Goal: Task Accomplishment & Management: Manage account settings

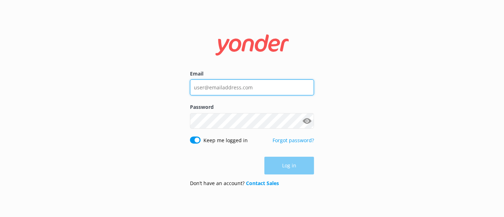
type input "[PERSON_NAME][EMAIL_ADDRESS][PERSON_NAME][DOMAIN_NAME]"
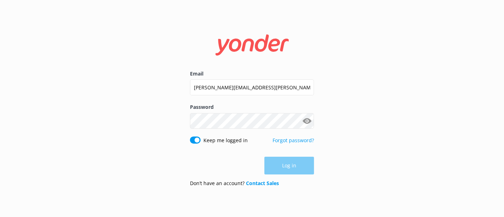
click at [306, 165] on div "Log in" at bounding box center [252, 166] width 124 height 18
click at [287, 167] on button "Log in" at bounding box center [289, 166] width 50 height 18
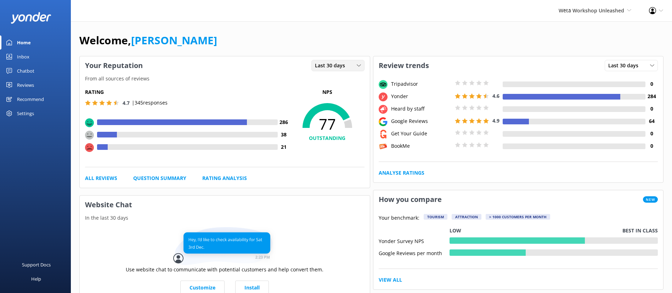
click at [359, 63] on icon at bounding box center [359, 65] width 4 height 4
click at [301, 68] on div "Your Reputation Last 30 days Last 7 days Last 30 days" at bounding box center [225, 65] width 290 height 18
click at [359, 66] on use at bounding box center [359, 65] width 4 height 2
click at [342, 79] on link "Last 7 days" at bounding box center [343, 80] width 63 height 14
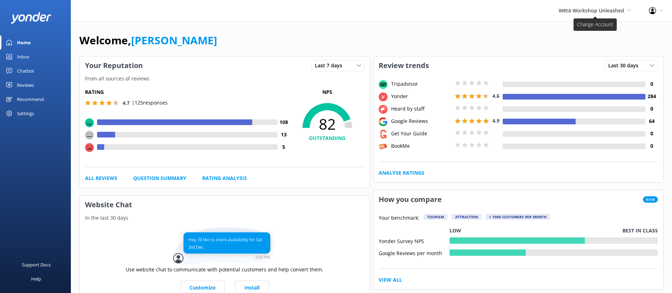
click at [503, 7] on span "Wētā Workshop Unleashed Wētā Workshop Wētā Workshop Unleashed Wētā Workshop Unl…" at bounding box center [595, 11] width 73 height 8
click at [503, 30] on link "Wētā Workshop" at bounding box center [605, 30] width 71 height 17
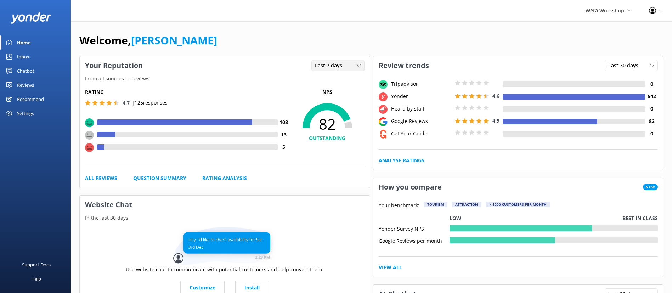
click at [360, 67] on icon at bounding box center [359, 65] width 4 height 4
click at [221, 177] on link "Rating Analysis" at bounding box center [224, 178] width 45 height 8
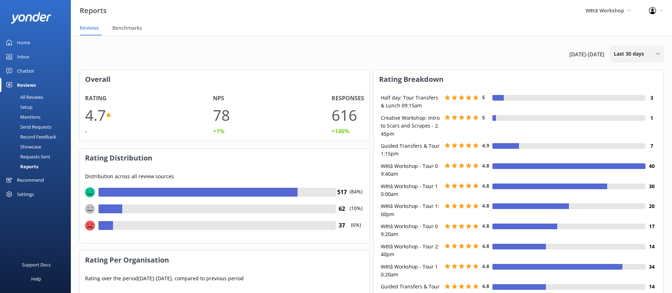
scroll to position [121, 281]
click at [503, 53] on use at bounding box center [658, 54] width 4 height 2
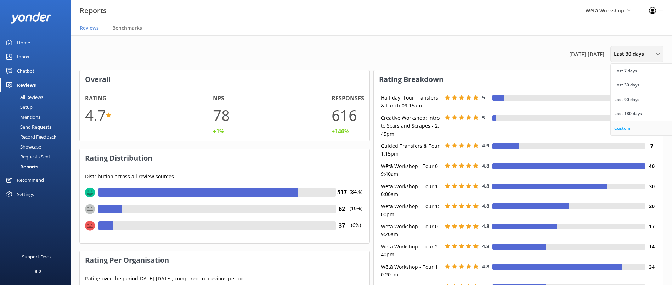
click at [503, 127] on div "Custom" at bounding box center [622, 128] width 16 height 7
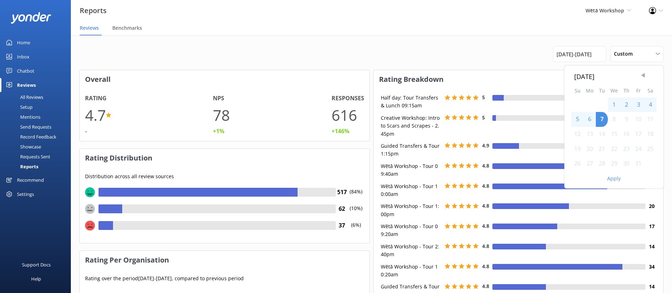
click at [503, 76] on span "Previous Month" at bounding box center [643, 75] width 7 height 7
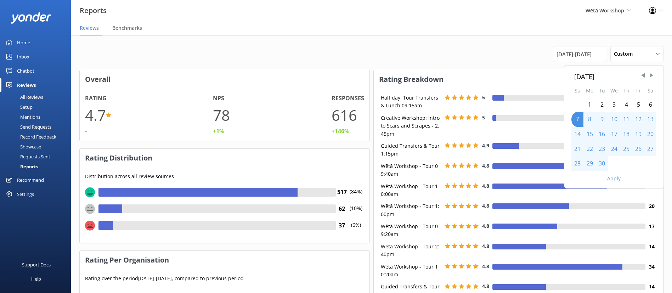
click at [503, 163] on div "30" at bounding box center [602, 163] width 12 height 15
click at [503, 73] on span "Next Month" at bounding box center [651, 75] width 7 height 7
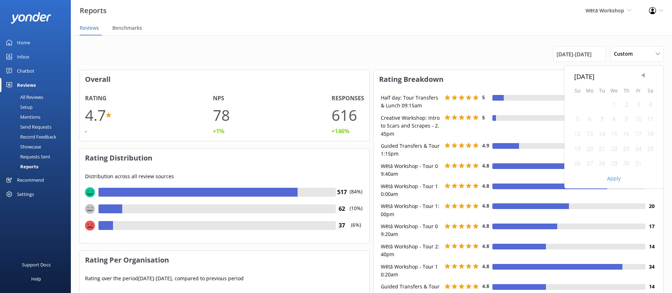
click at [503, 75] on span "Previous Month" at bounding box center [643, 75] width 7 height 7
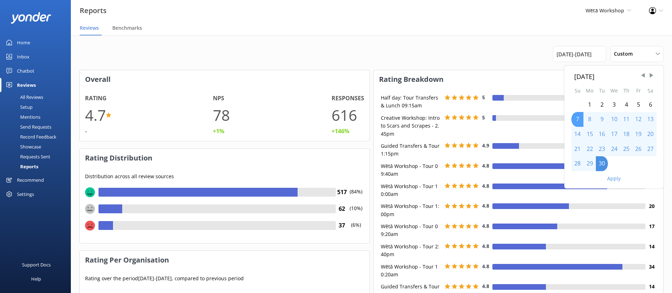
drag, startPoint x: 578, startPoint y: 119, endPoint x: 581, endPoint y: 122, distance: 4.3
click at [503, 120] on div "7" at bounding box center [577, 119] width 12 height 15
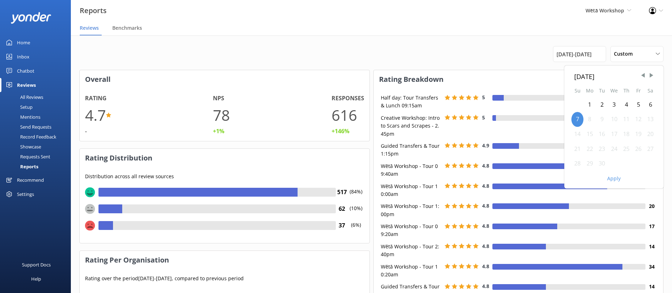
drag, startPoint x: 605, startPoint y: 164, endPoint x: 591, endPoint y: 130, distance: 36.7
click at [503, 158] on div "30" at bounding box center [602, 163] width 12 height 15
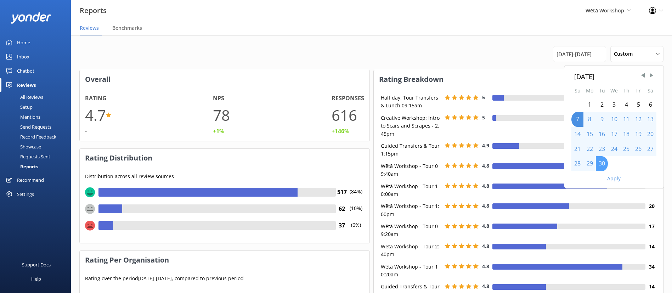
click at [503, 161] on div "30" at bounding box center [602, 163] width 12 height 15
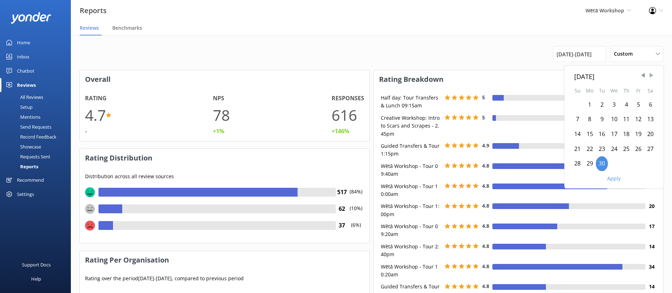
drag, startPoint x: 651, startPoint y: 71, endPoint x: 651, endPoint y: 75, distance: 3.6
click at [503, 72] on div "[DATE] Su Mo Tu We Th Fr Sa 1 2 3 4 5 6 7 8 9 10 11 12 13 14 15 16 17 18 19 20 …" at bounding box center [613, 127] width 99 height 123
click at [503, 75] on span "Next Month" at bounding box center [651, 75] width 7 height 7
click at [503, 116] on div "7" at bounding box center [602, 119] width 12 height 15
click at [503, 180] on button "Apply" at bounding box center [613, 178] width 13 height 5
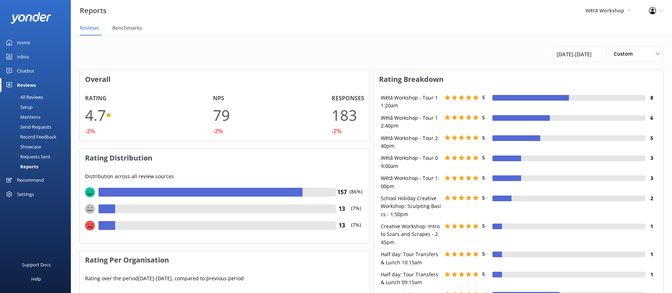
click at [503, 13] on div "Wētā Workshop [GEOGRAPHIC_DATA] Holidays" at bounding box center [608, 10] width 63 height 21
click at [503, 45] on link "Wētā Workshop Unleashed" at bounding box center [605, 47] width 71 height 17
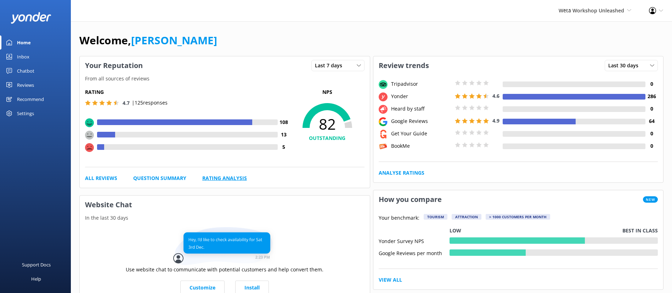
click at [227, 175] on link "Rating Analysis" at bounding box center [224, 178] width 45 height 8
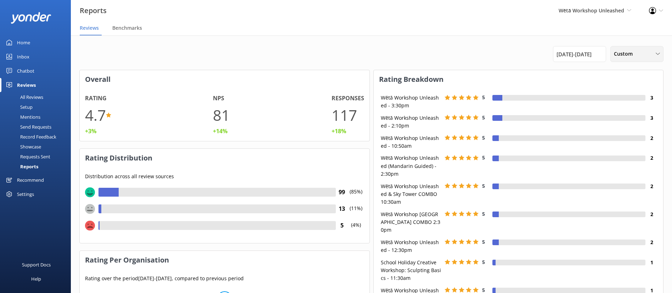
scroll to position [121, 281]
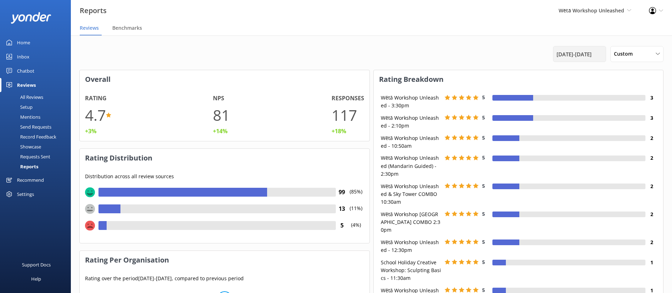
click at [503, 56] on span "[DATE] - [DATE]" at bounding box center [574, 54] width 35 height 9
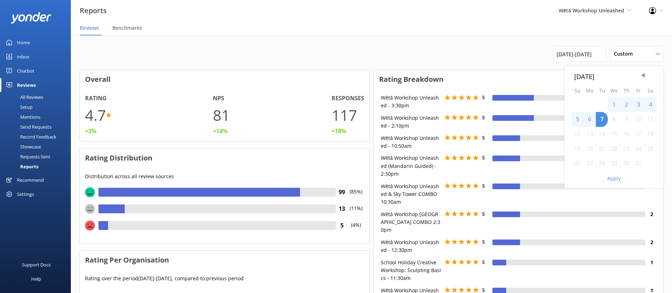
scroll to position [68, 281]
click at [503, 178] on button "Apply" at bounding box center [613, 178] width 13 height 5
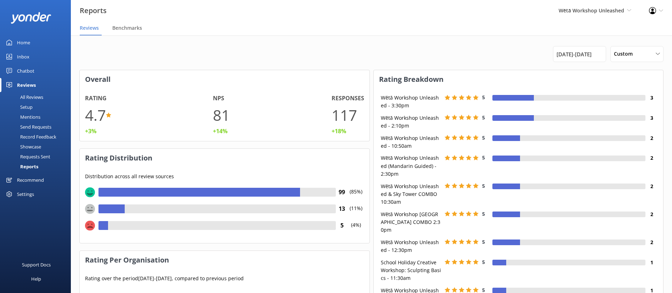
scroll to position [106, 0]
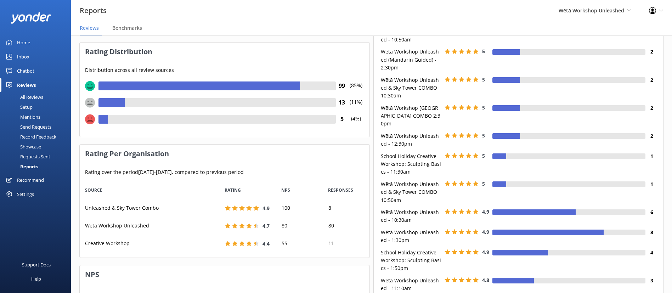
click at [283, 216] on div "55" at bounding box center [299, 244] width 46 height 18
drag, startPoint x: 288, startPoint y: 243, endPoint x: 278, endPoint y: 244, distance: 10.0
click at [278, 216] on div "55" at bounding box center [299, 244] width 46 height 18
drag, startPoint x: 334, startPoint y: 243, endPoint x: 326, endPoint y: 245, distance: 8.2
click at [327, 216] on div "11" at bounding box center [346, 244] width 46 height 18
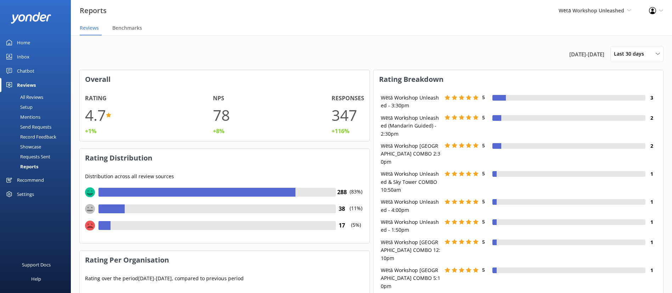
scroll to position [68, 281]
click at [31, 42] on link "Home" at bounding box center [35, 42] width 71 height 14
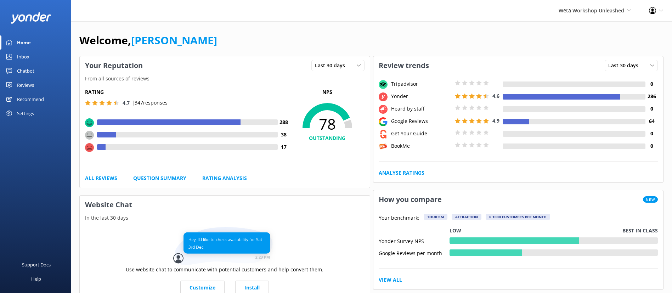
click at [27, 111] on div "Settings" at bounding box center [25, 113] width 17 height 14
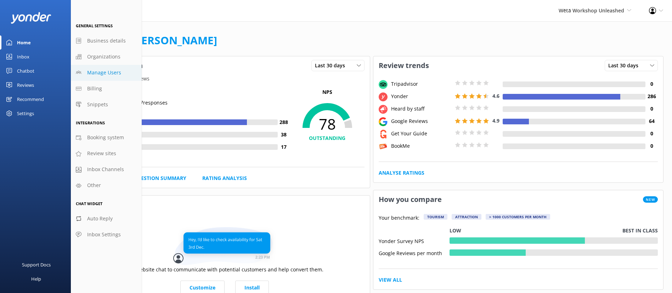
click at [116, 75] on span "Manage Users" at bounding box center [104, 73] width 34 height 8
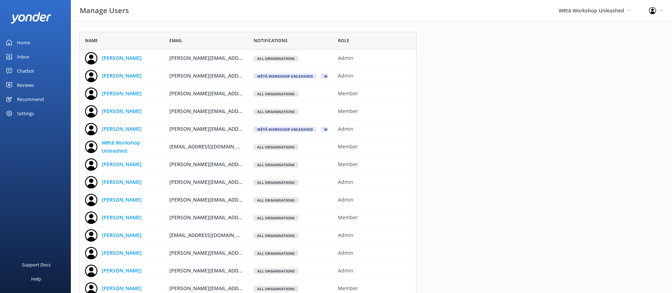
click at [28, 98] on div "Recommend" at bounding box center [30, 99] width 27 height 14
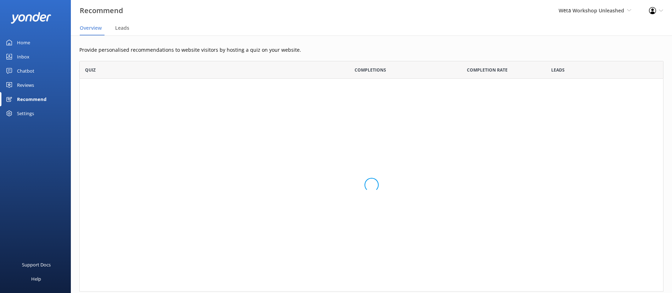
scroll to position [223, 576]
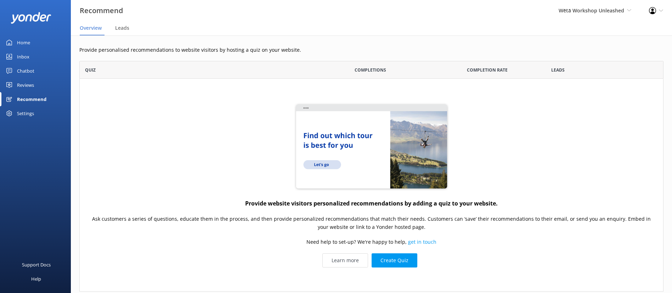
click at [26, 81] on div "Reviews" at bounding box center [25, 85] width 17 height 14
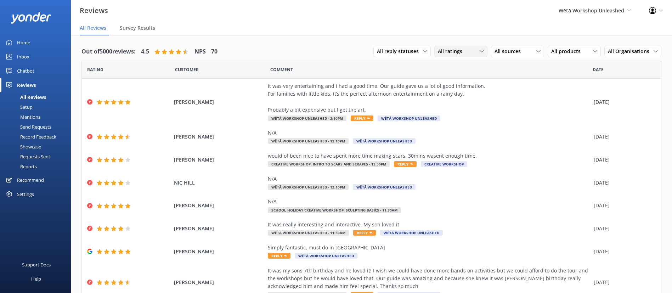
click at [471, 54] on div "All ratings" at bounding box center [461, 51] width 50 height 8
click at [521, 47] on div "All sources" at bounding box center [518, 51] width 50 height 8
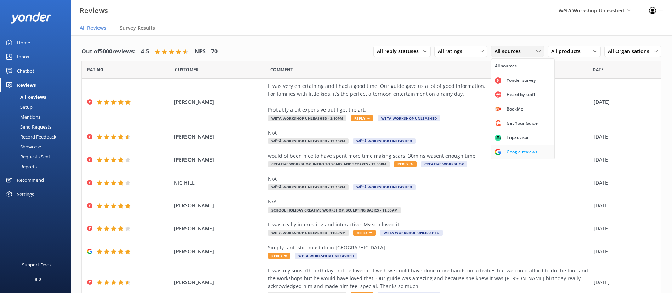
click at [512, 150] on div "Google reviews" at bounding box center [521, 151] width 41 height 7
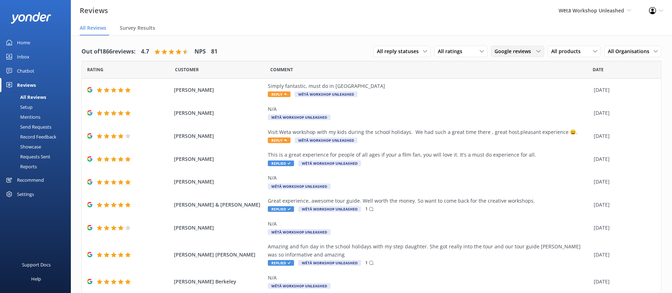
click at [536, 50] on icon at bounding box center [538, 51] width 4 height 4
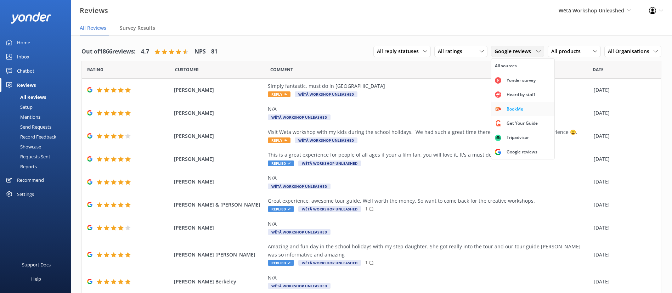
click at [525, 105] on link "BookMe" at bounding box center [522, 109] width 63 height 14
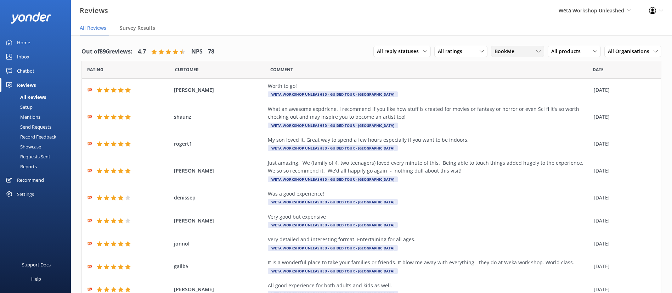
click at [524, 49] on div "BookMe" at bounding box center [518, 51] width 50 height 8
click at [502, 136] on div "Tripadvisor" at bounding box center [517, 137] width 33 height 7
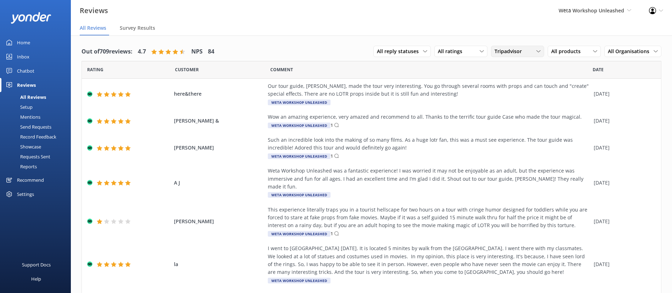
click at [528, 52] on div "Tripadvisor" at bounding box center [518, 51] width 50 height 8
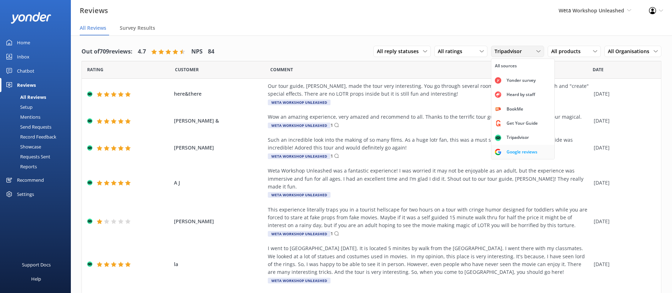
click at [507, 149] on div "Google reviews" at bounding box center [521, 151] width 41 height 7
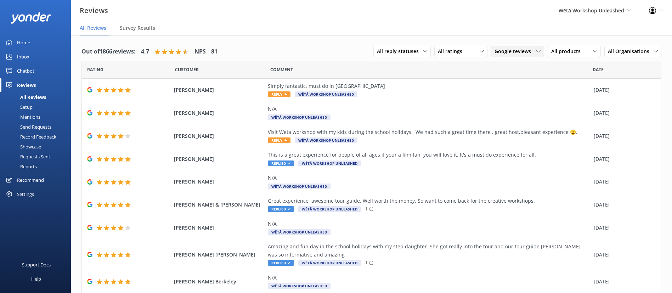
click at [527, 49] on span "Google reviews" at bounding box center [515, 51] width 41 height 8
click at [501, 124] on div "Get Your Guide" at bounding box center [522, 123] width 42 height 7
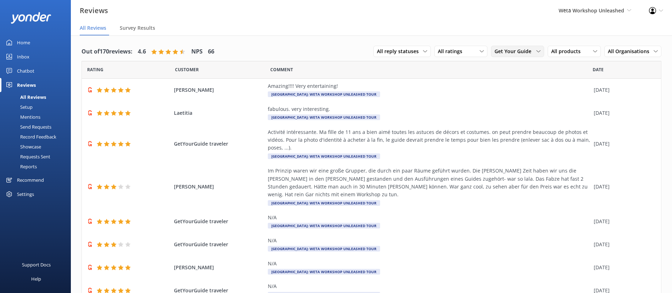
click at [529, 46] on div "Get Your Guide All sources Yonder survey Heard by staff BookMe Get Your Guide T…" at bounding box center [517, 51] width 53 height 11
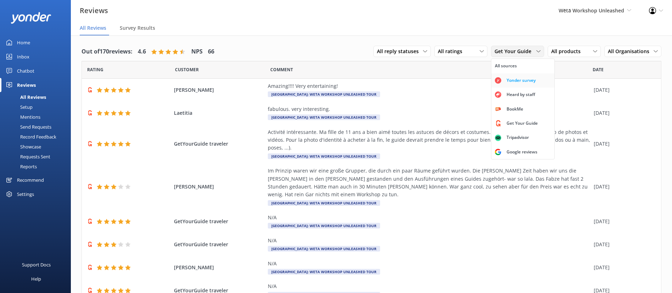
click at [518, 78] on div "Yonder survey" at bounding box center [521, 80] width 40 height 7
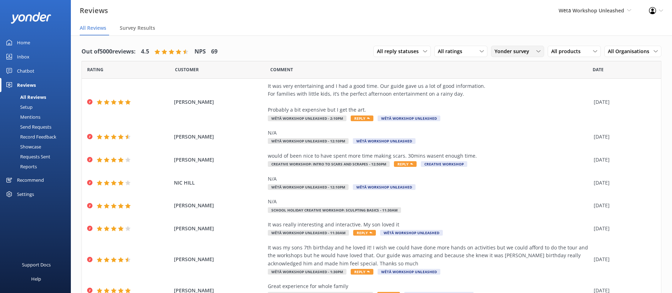
click at [524, 52] on span "Yonder survey" at bounding box center [514, 51] width 39 height 8
drag, startPoint x: 514, startPoint y: 67, endPoint x: 504, endPoint y: 76, distance: 13.5
click at [514, 67] on link "All sources" at bounding box center [522, 66] width 63 height 14
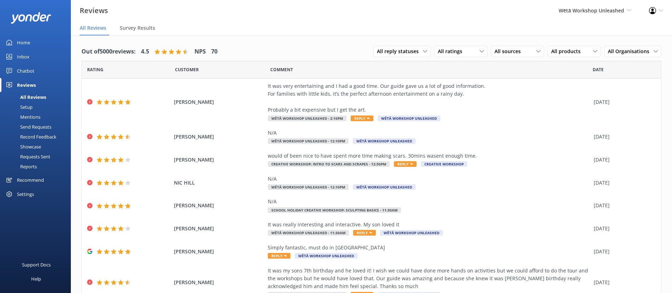
click at [17, 196] on div "Settings" at bounding box center [25, 194] width 17 height 14
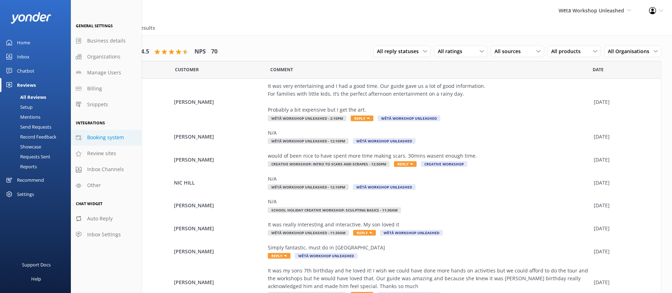
click at [107, 136] on span "Booking system" at bounding box center [105, 138] width 37 height 8
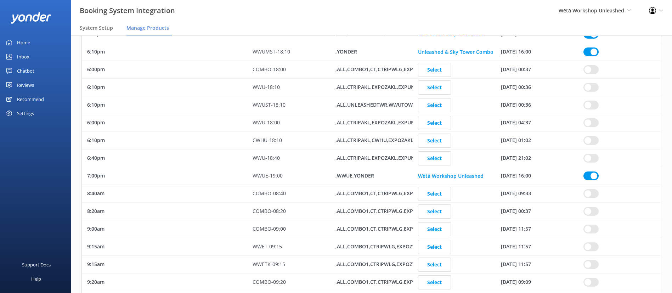
scroll to position [3854, 0]
